Goal: Transaction & Acquisition: Purchase product/service

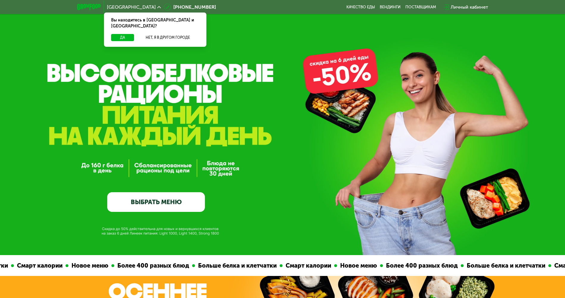
click at [125, 35] on div "Да Нет, я в другом городе" at bounding box center [155, 40] width 105 height 13
click at [125, 34] on button "Да" at bounding box center [122, 37] width 23 height 7
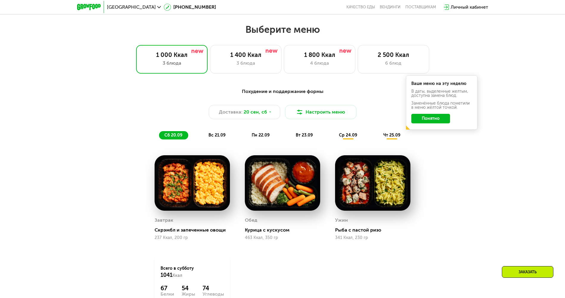
scroll to position [477, 0]
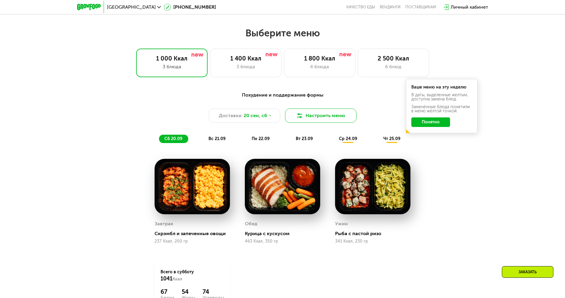
click at [325, 118] on button "Настроить меню" at bounding box center [320, 115] width 71 height 14
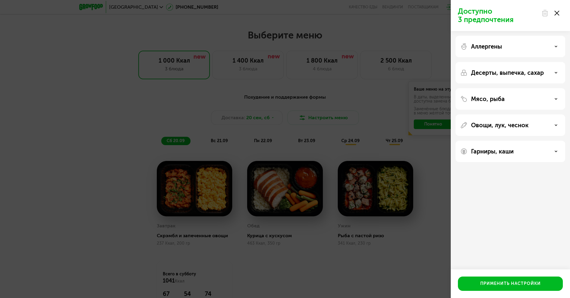
click at [553, 91] on div "Мясо, рыба" at bounding box center [510, 98] width 110 height 21
click at [554, 99] on div "Мясо, рыба" at bounding box center [510, 98] width 100 height 7
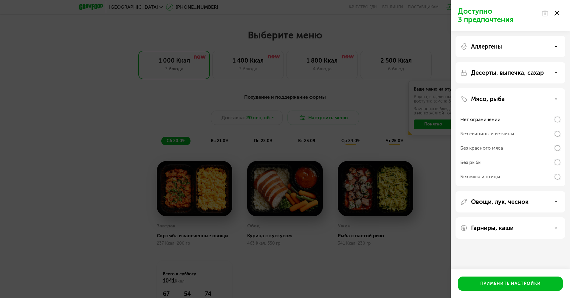
click at [557, 99] on icon at bounding box center [555, 98] width 3 height 3
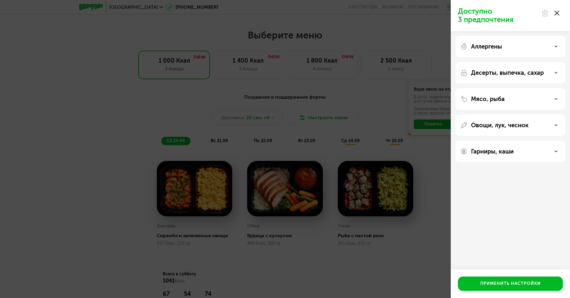
click at [555, 77] on div "Десерты, выпечка, сахар" at bounding box center [510, 72] width 110 height 21
click at [557, 72] on use at bounding box center [556, 72] width 2 height 1
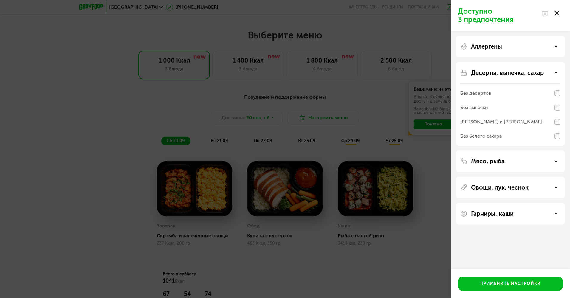
click at [557, 72] on icon at bounding box center [555, 72] width 3 height 3
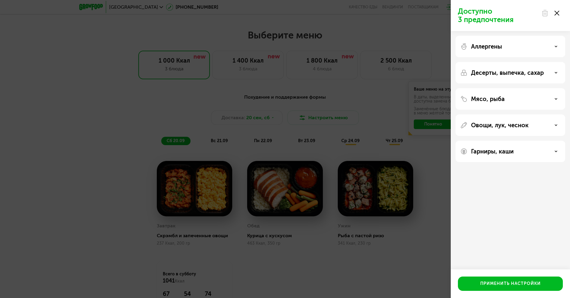
click at [561, 154] on div "Гарниры, каши" at bounding box center [510, 151] width 110 height 21
click at [559, 153] on div "Гарниры, каши" at bounding box center [510, 151] width 100 height 7
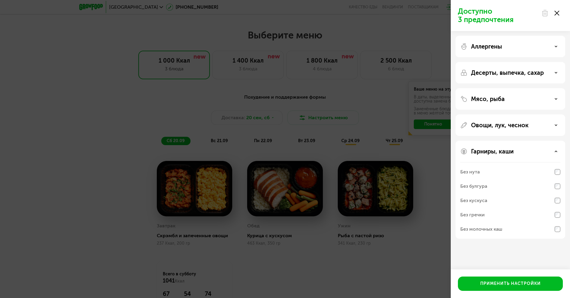
drag, startPoint x: 556, startPoint y: 149, endPoint x: 558, endPoint y: 129, distance: 20.0
click at [556, 149] on div "Гарниры, каши" at bounding box center [510, 151] width 100 height 7
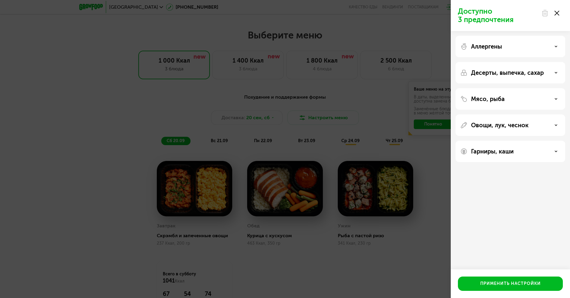
click at [559, 121] on div "Овощи, лук, чеснок" at bounding box center [510, 124] width 110 height 21
click at [557, 123] on div "Овощи, лук, чеснок" at bounding box center [510, 125] width 100 height 7
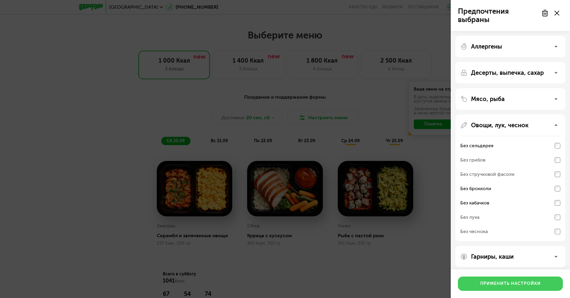
click at [539, 282] on div "Применить настройки" at bounding box center [510, 284] width 60 height 6
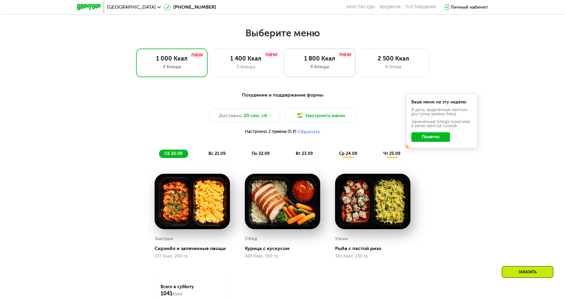
click at [310, 75] on div "1 800 Ккал 4 блюда" at bounding box center [319, 63] width 71 height 29
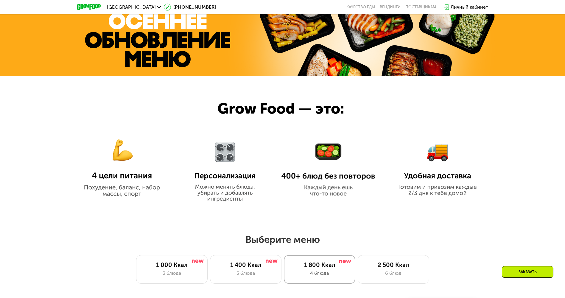
scroll to position [238, 0]
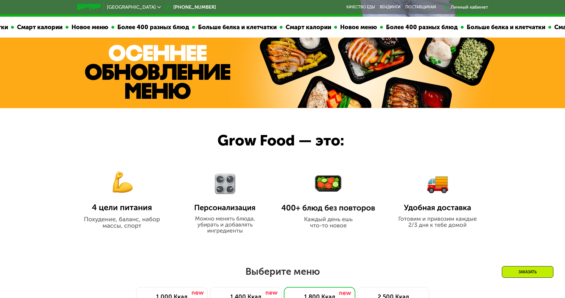
click at [93, 7] on img at bounding box center [89, 7] width 24 height 6
click at [92, 7] on img at bounding box center [89, 7] width 24 height 6
click at [122, 7] on span "[GEOGRAPHIC_DATA]" at bounding box center [131, 7] width 49 height 5
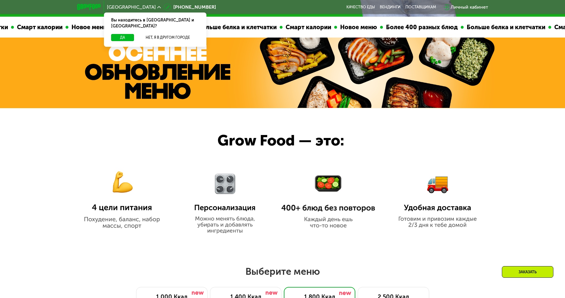
click at [122, 7] on span "[GEOGRAPHIC_DATA]" at bounding box center [131, 7] width 49 height 5
click at [359, 5] on link "Качество еды" at bounding box center [360, 7] width 29 height 5
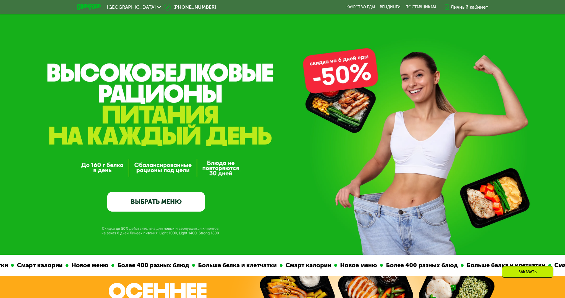
scroll to position [179, 0]
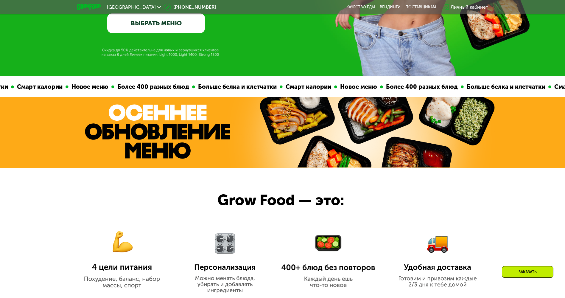
click at [162, 21] on link "ВЫБРАТЬ МЕНЮ" at bounding box center [156, 23] width 98 height 20
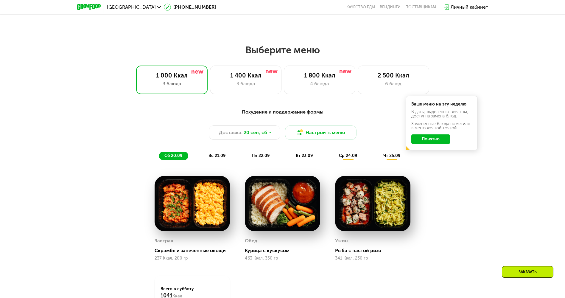
scroll to position [402, 0]
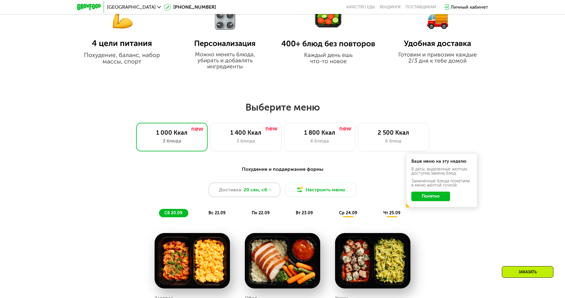
click at [266, 191] on span "20 сен, сб" at bounding box center [256, 189] width 24 height 7
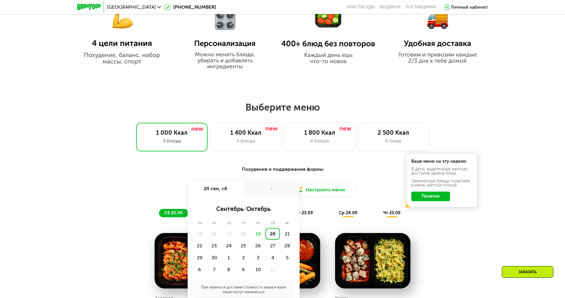
click at [266, 191] on div "-" at bounding box center [272, 188] width 56 height 17
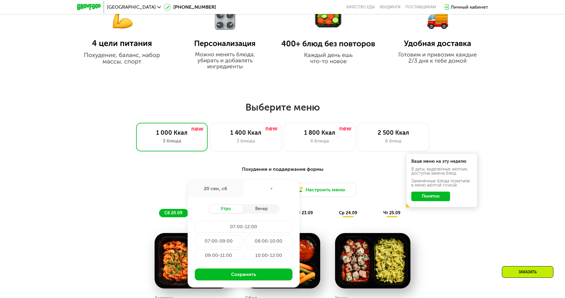
click at [427, 220] on div "Похудение и поддержание формы Доставка: 20 сен, сб 20 сен, сб - Утро Вечер 07:0…" at bounding box center [283, 191] width 360 height 59
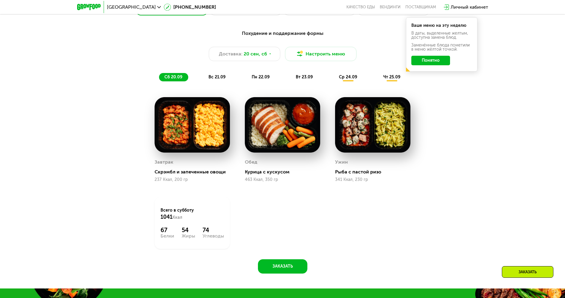
scroll to position [551, 0]
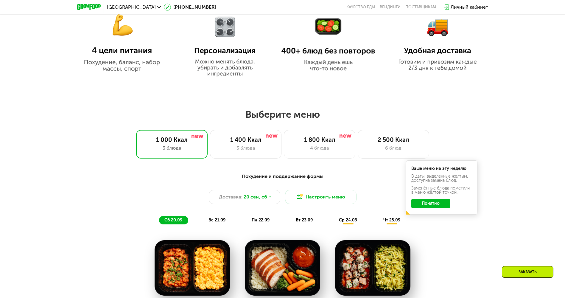
drag, startPoint x: 421, startPoint y: 214, endPoint x: 390, endPoint y: 164, distance: 58.6
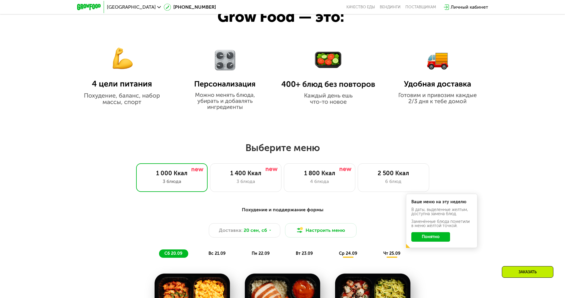
scroll to position [419, 0]
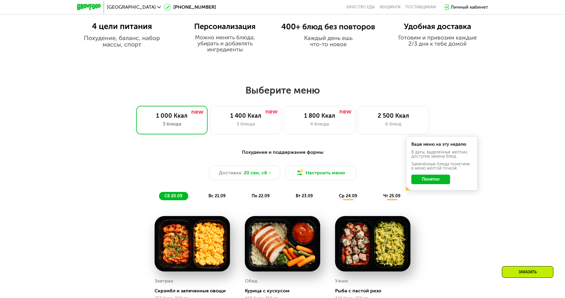
click at [224, 193] on div "Похудение и поддержание формы Доставка: 20 сен, сб Настроить меню сб 20.09 вс 2…" at bounding box center [282, 175] width 353 height 52
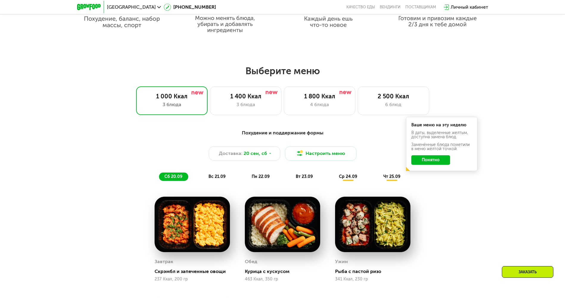
scroll to position [449, 0]
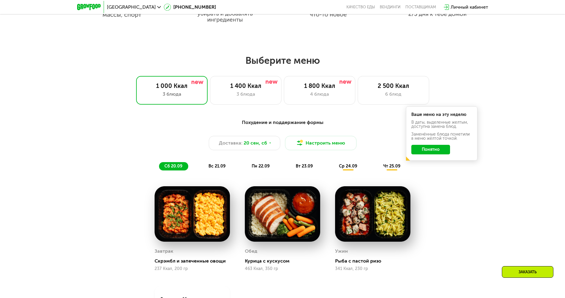
drag, startPoint x: 211, startPoint y: 159, endPoint x: 215, endPoint y: 165, distance: 7.4
click at [211, 161] on div "Похудение и поддержание формы Доставка: 20 сен, сб Настроить меню сб 20.09 вс 2…" at bounding box center [282, 145] width 353 height 52
click at [217, 166] on span "вс 21.09" at bounding box center [217, 166] width 17 height 5
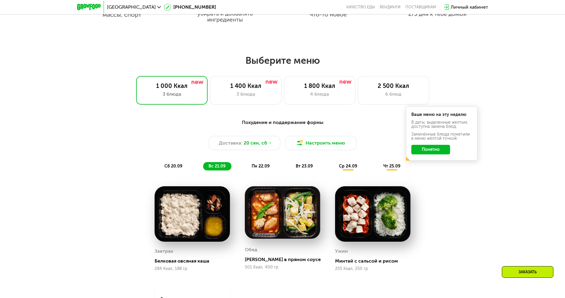
click at [264, 174] on div "Похудение и поддержание формы Доставка: 20 сен, сб Настроить меню сб 20.09 вс 2…" at bounding box center [283, 144] width 360 height 59
click at [263, 169] on span "пн 22.09" at bounding box center [261, 166] width 18 height 5
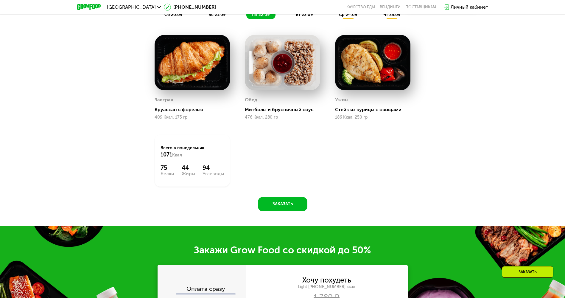
scroll to position [628, 0]
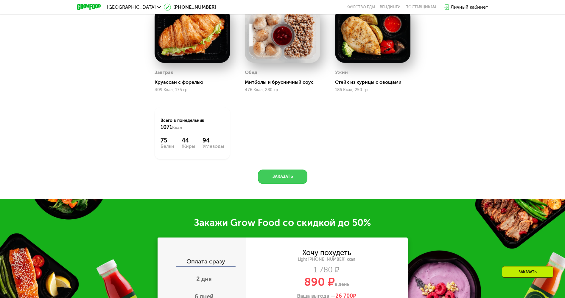
drag, startPoint x: 287, startPoint y: 176, endPoint x: 388, endPoint y: 220, distance: 110.5
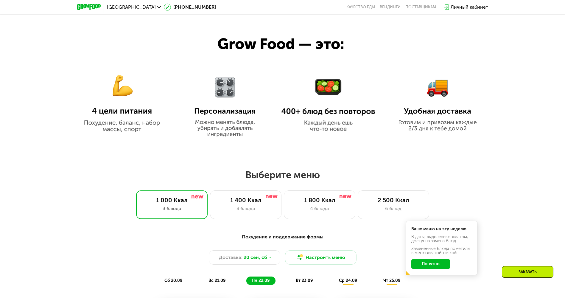
scroll to position [0, 0]
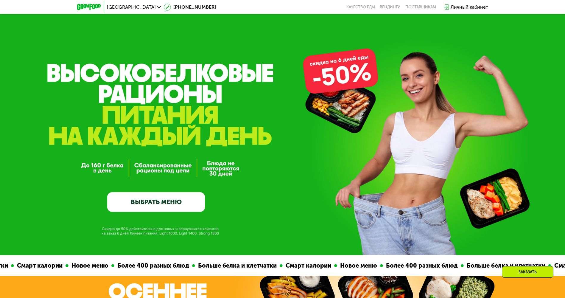
drag, startPoint x: 439, startPoint y: 248, endPoint x: 451, endPoint y: 23, distance: 226.1
